Goal: Task Accomplishment & Management: Use online tool/utility

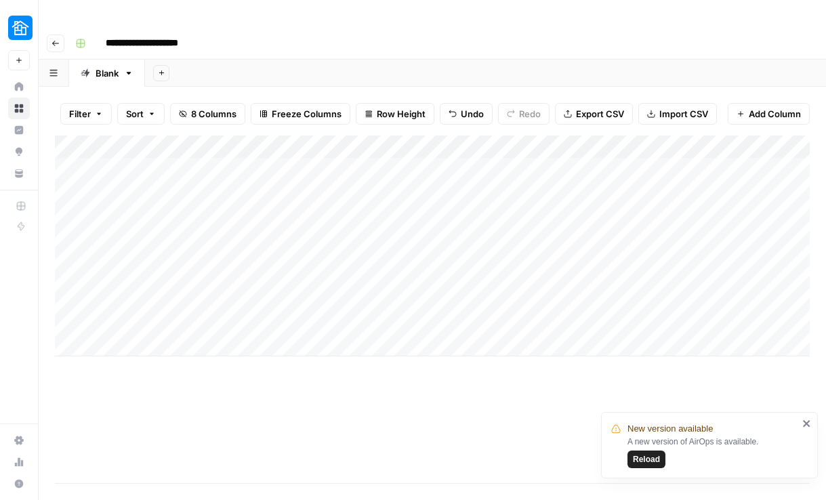
click at [557, 136] on div "Add Column" at bounding box center [432, 246] width 755 height 221
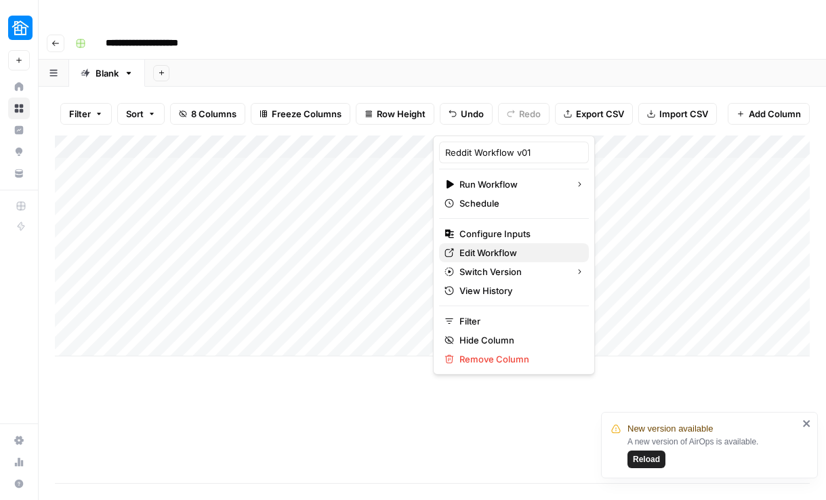
click at [494, 252] on span "Edit Workflow" at bounding box center [519, 253] width 119 height 14
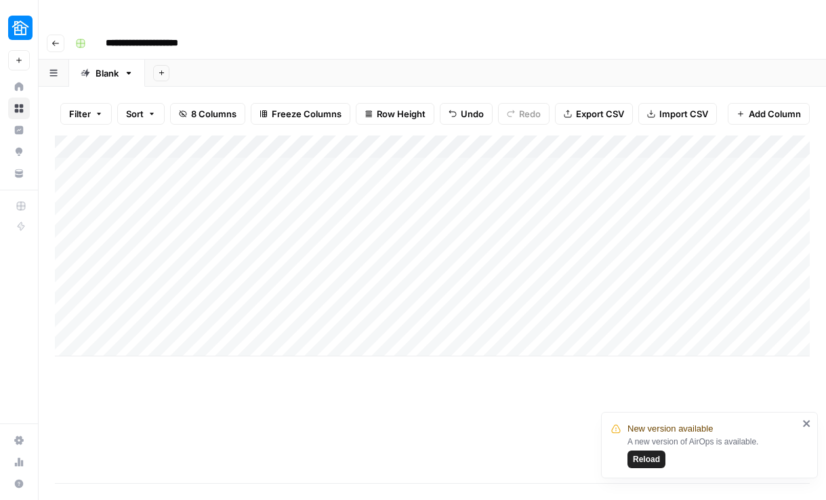
click at [321, 363] on div "Add Column" at bounding box center [432, 310] width 755 height 348
click at [353, 358] on div "Add Column" at bounding box center [432, 310] width 755 height 348
click at [554, 140] on div "Add Column" at bounding box center [432, 246] width 755 height 221
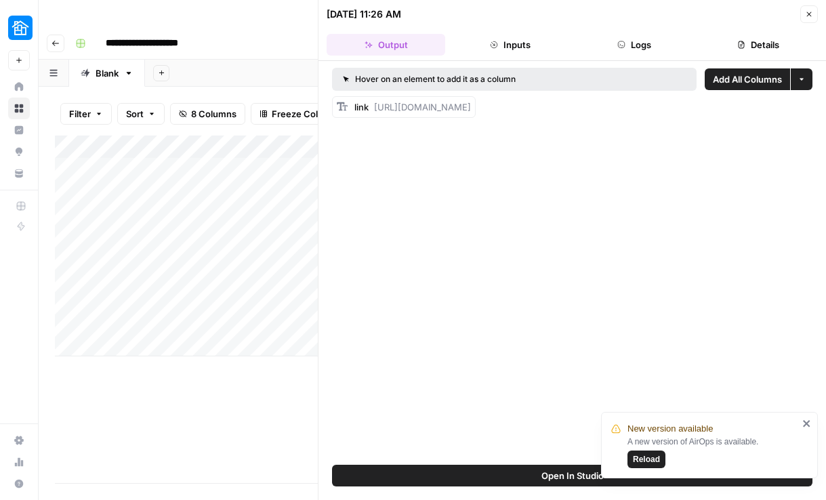
click at [647, 52] on button "Logs" at bounding box center [635, 45] width 119 height 22
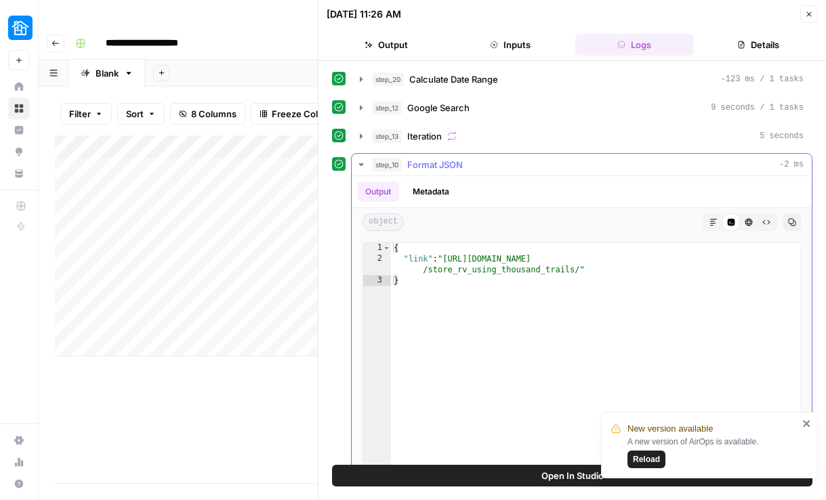
click at [359, 163] on icon "button" at bounding box center [361, 164] width 5 height 3
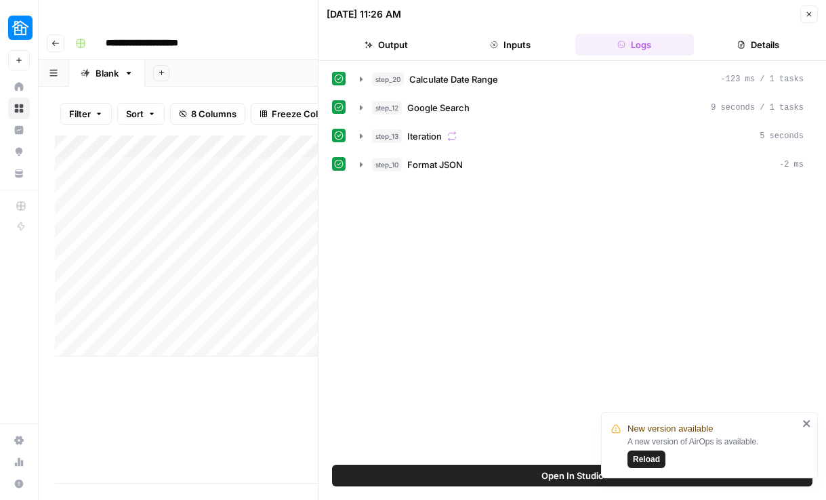
click at [807, 14] on icon "button" at bounding box center [809, 14] width 8 height 8
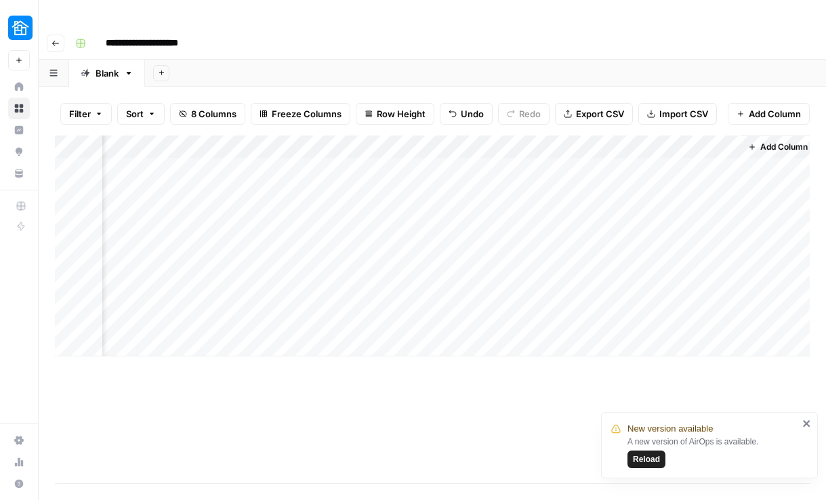
scroll to position [0, 410]
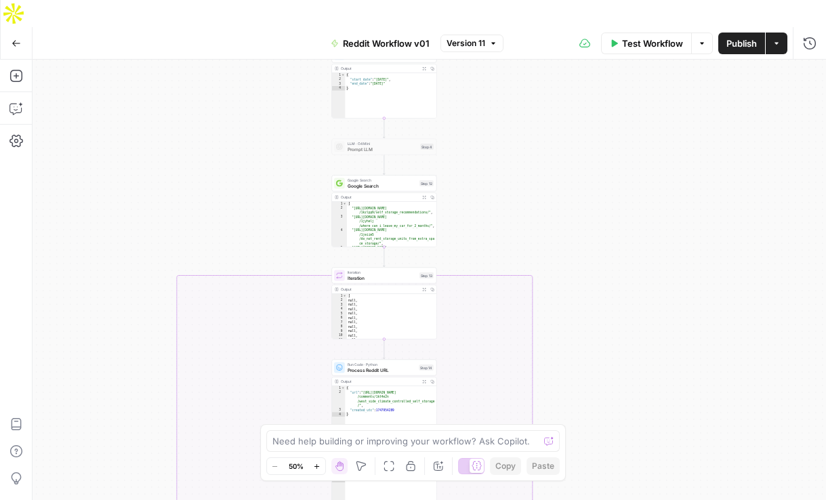
click at [16, 39] on icon "button" at bounding box center [16, 43] width 9 height 9
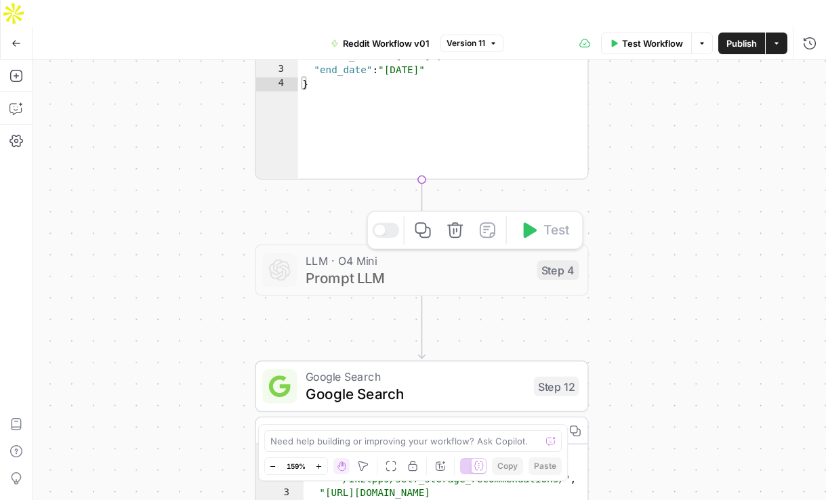
click at [414, 267] on span "Prompt LLM" at bounding box center [417, 278] width 223 height 22
click at [359, 267] on span "Prompt LLM" at bounding box center [417, 278] width 223 height 22
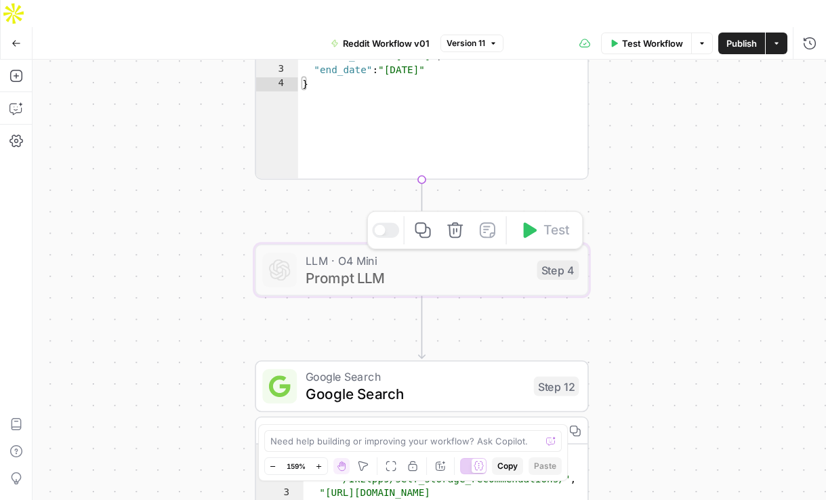
click at [359, 267] on span "Prompt LLM" at bounding box center [417, 278] width 223 height 22
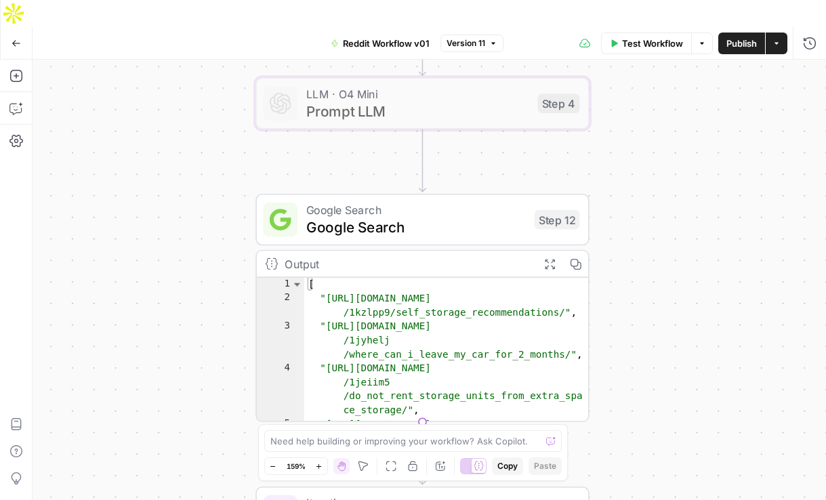
drag, startPoint x: 168, startPoint y: 266, endPoint x: 169, endPoint y: 100, distance: 166.8
click at [169, 100] on div "true true false false Workflow Set Inputs Inputs Run Code · Python Calculate Da…" at bounding box center [430, 294] width 794 height 468
click at [452, 201] on span "Google Search" at bounding box center [417, 209] width 220 height 17
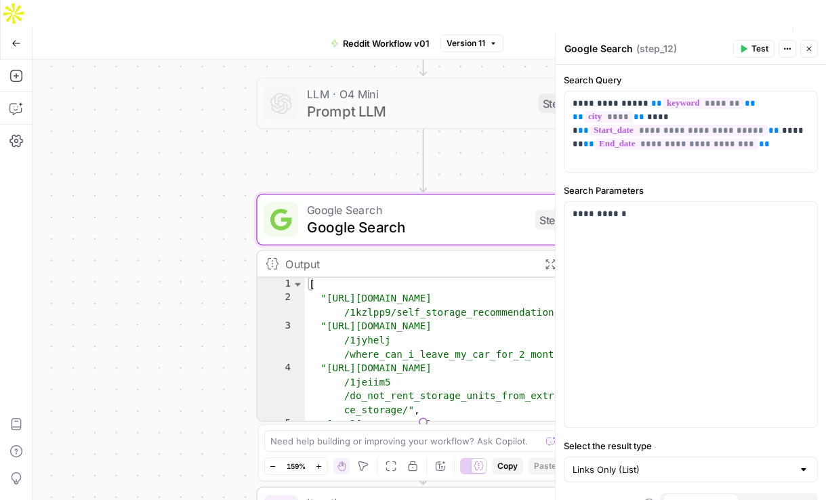
click at [176, 218] on div "true true false false Workflow Set Inputs Inputs Run Code · Python Calculate Da…" at bounding box center [430, 294] width 794 height 468
click at [808, 52] on icon "button" at bounding box center [809, 49] width 8 height 8
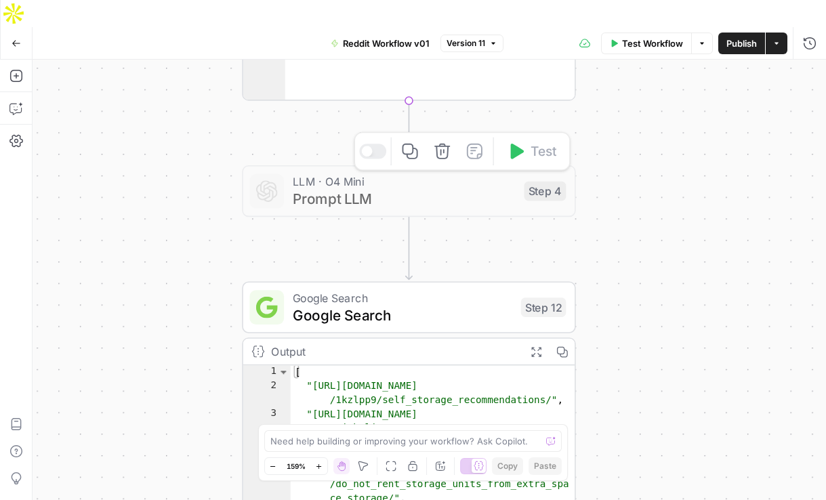
click at [422, 188] on span "Prompt LLM" at bounding box center [404, 199] width 223 height 22
click at [319, 173] on span "LLM · O4 Mini" at bounding box center [404, 181] width 223 height 17
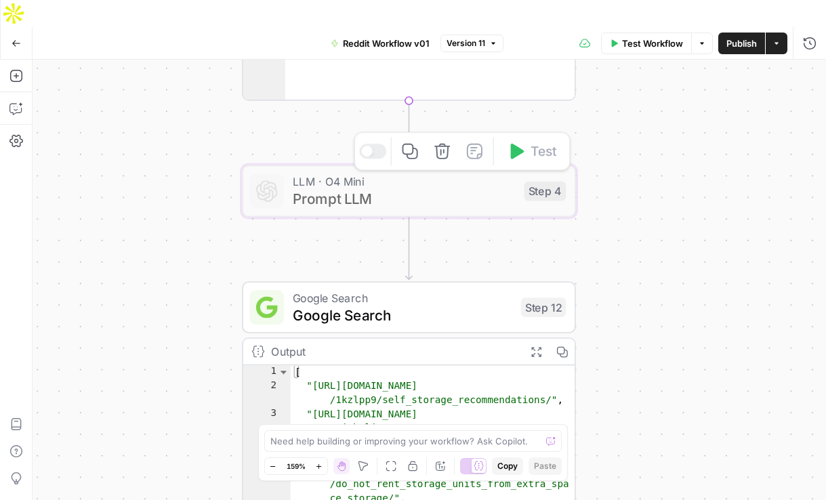
click at [319, 173] on span "LLM · O4 Mini" at bounding box center [404, 181] width 223 height 17
click at [691, 188] on div "true true false false Workflow Set Inputs Inputs Run Code · Python Calculate Da…" at bounding box center [430, 294] width 794 height 468
click at [642, 204] on div "true true false false Workflow Set Inputs Inputs Run Code · Python Calculate Da…" at bounding box center [430, 294] width 794 height 468
